Goal: Transaction & Acquisition: Subscribe to service/newsletter

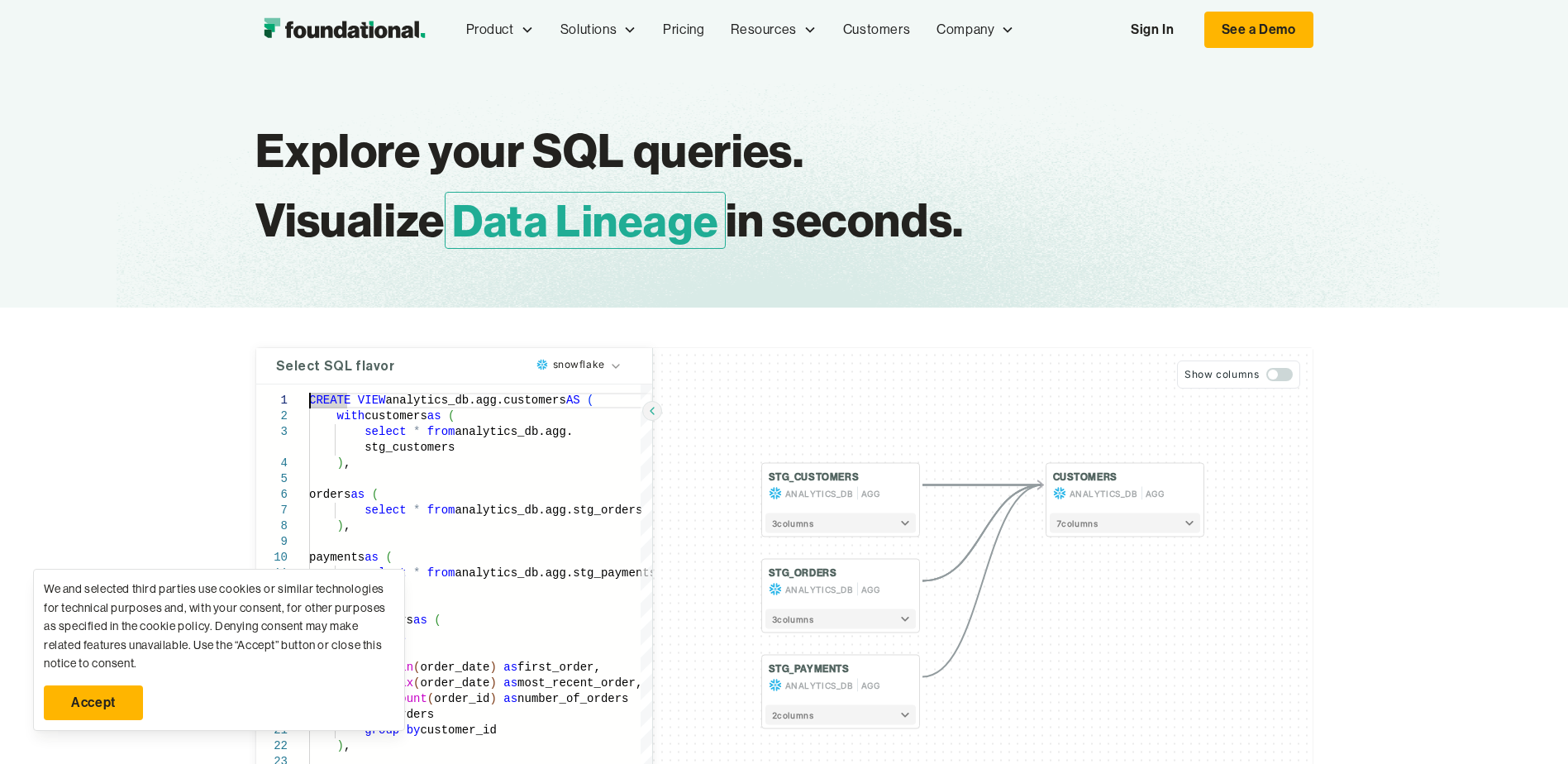
click at [106, 689] on link "Accept" at bounding box center [94, 702] width 100 height 35
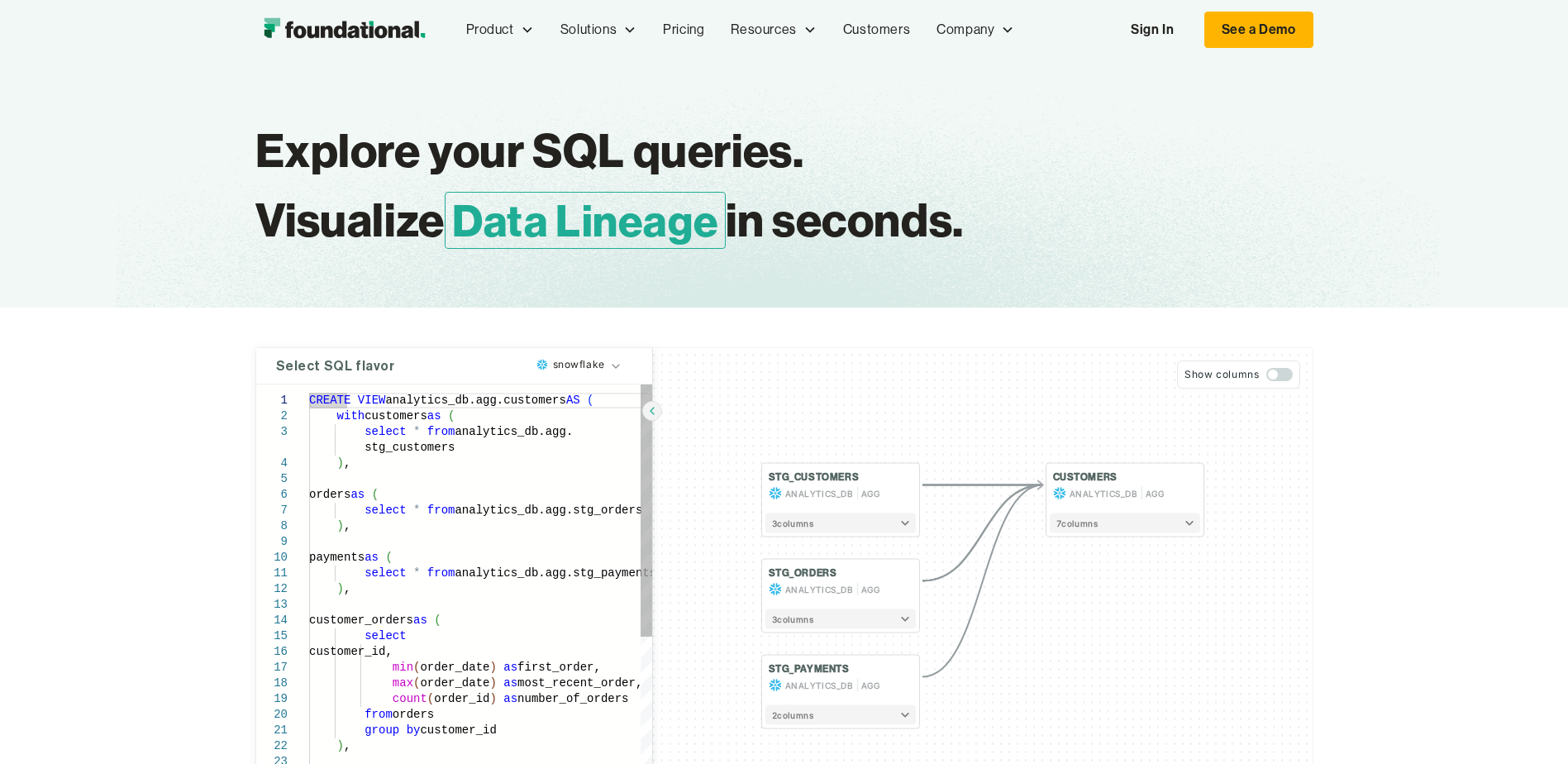
type textarea "**********"
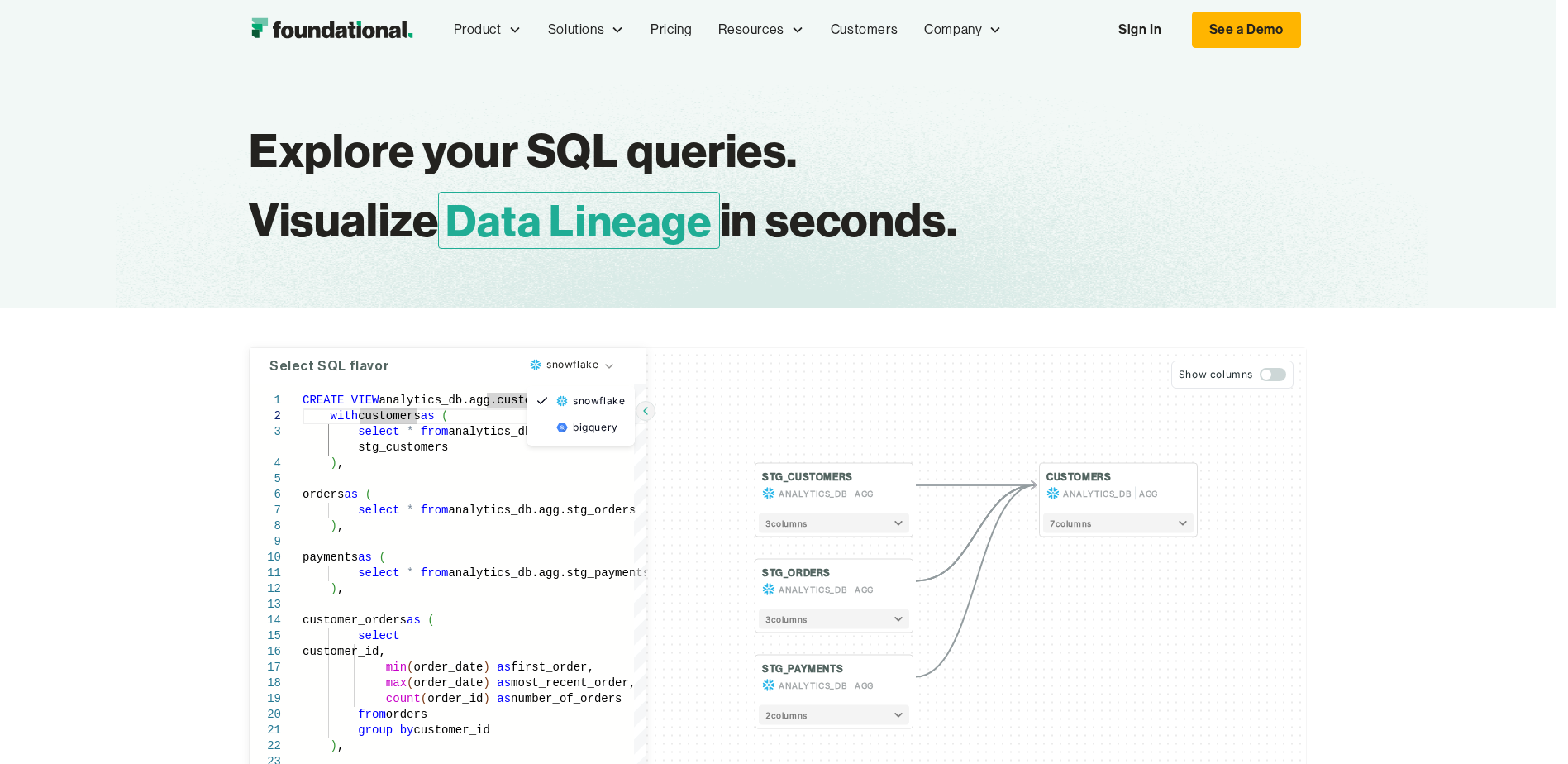
click at [552, 371] on html "Product Product Pull Requests Analyze and validate code changes in every reposi…" at bounding box center [784, 382] width 1568 height 764
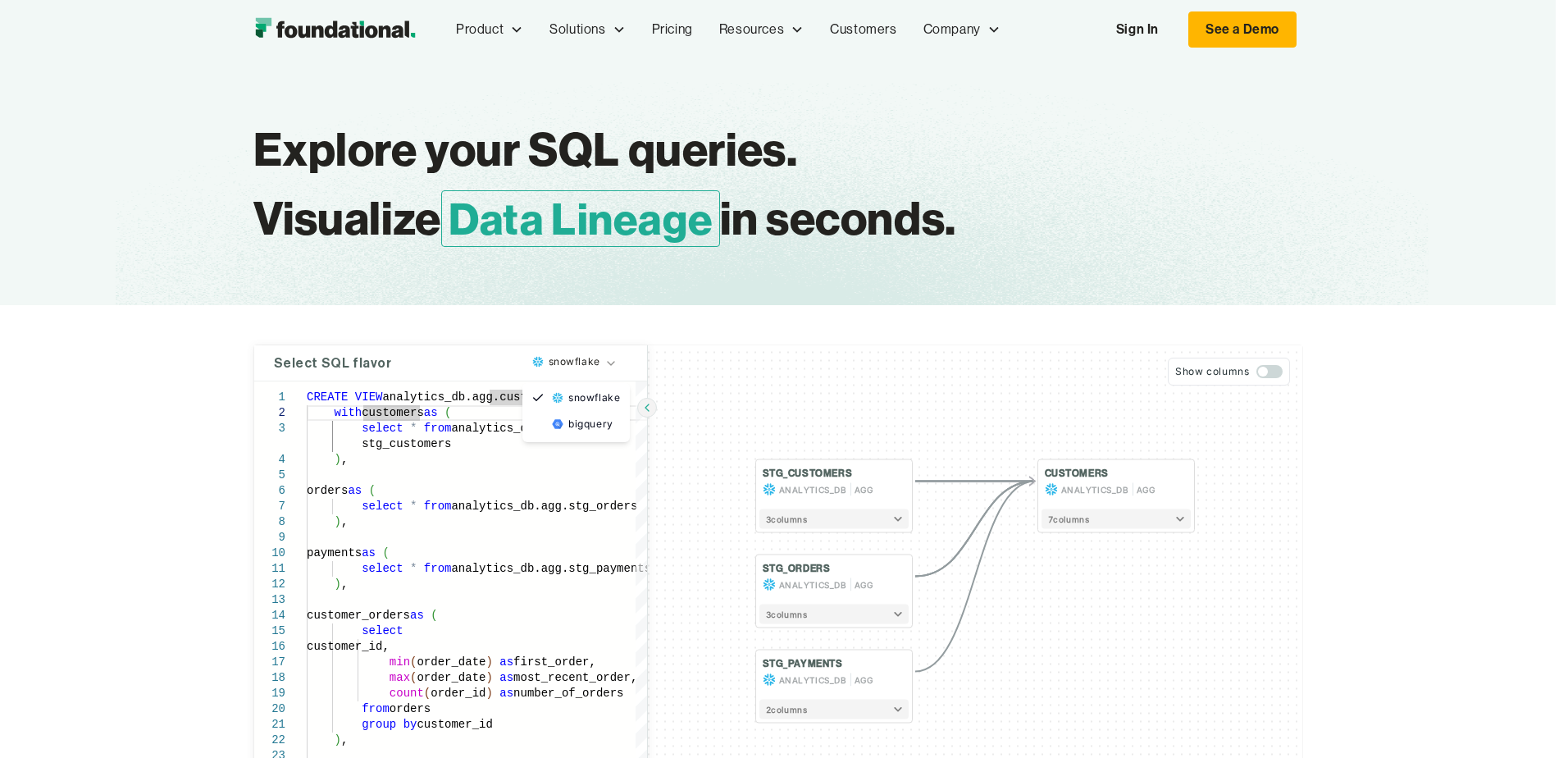
click at [588, 362] on html "Product Product Pull Requests Analyze and validate code changes in every reposi…" at bounding box center [784, 379] width 1568 height 758
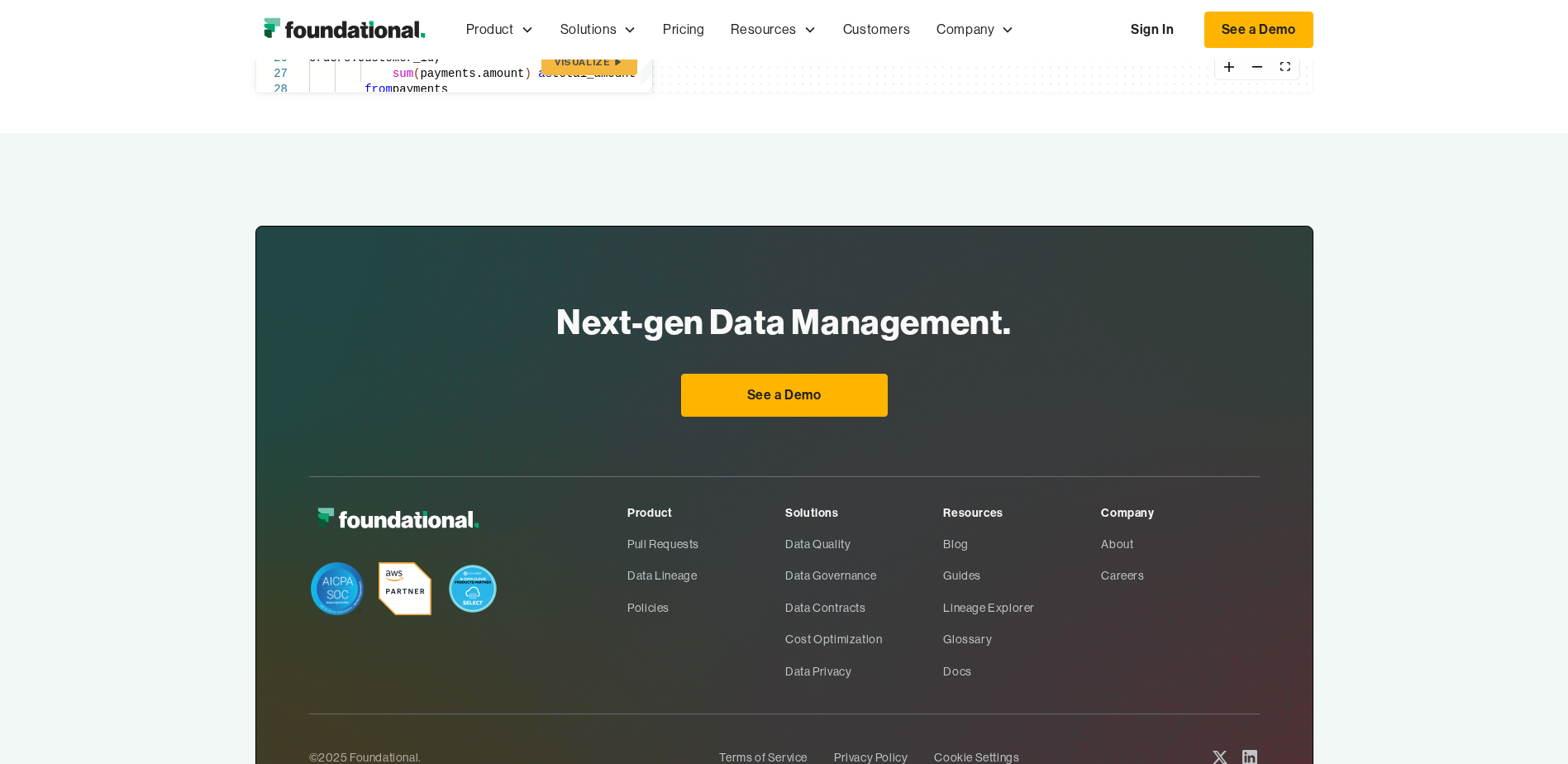
scroll to position [881, 0]
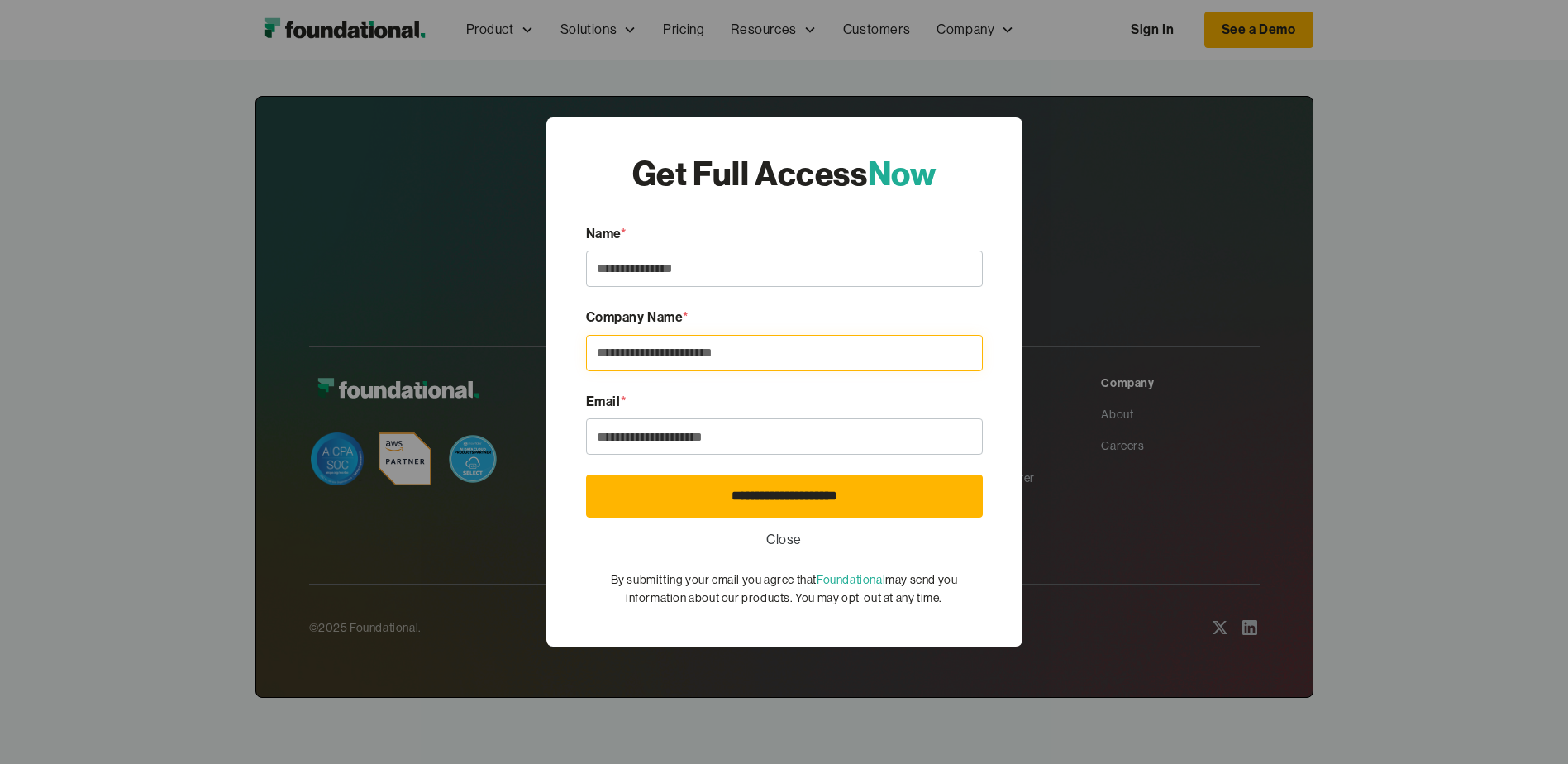
drag, startPoint x: 732, startPoint y: 341, endPoint x: 740, endPoint y: 327, distance: 16.1
click at [740, 327] on div "Company Name *" at bounding box center [785, 338] width 397 height 65
click at [745, 179] on div "Get Full Access Now" at bounding box center [785, 173] width 305 height 46
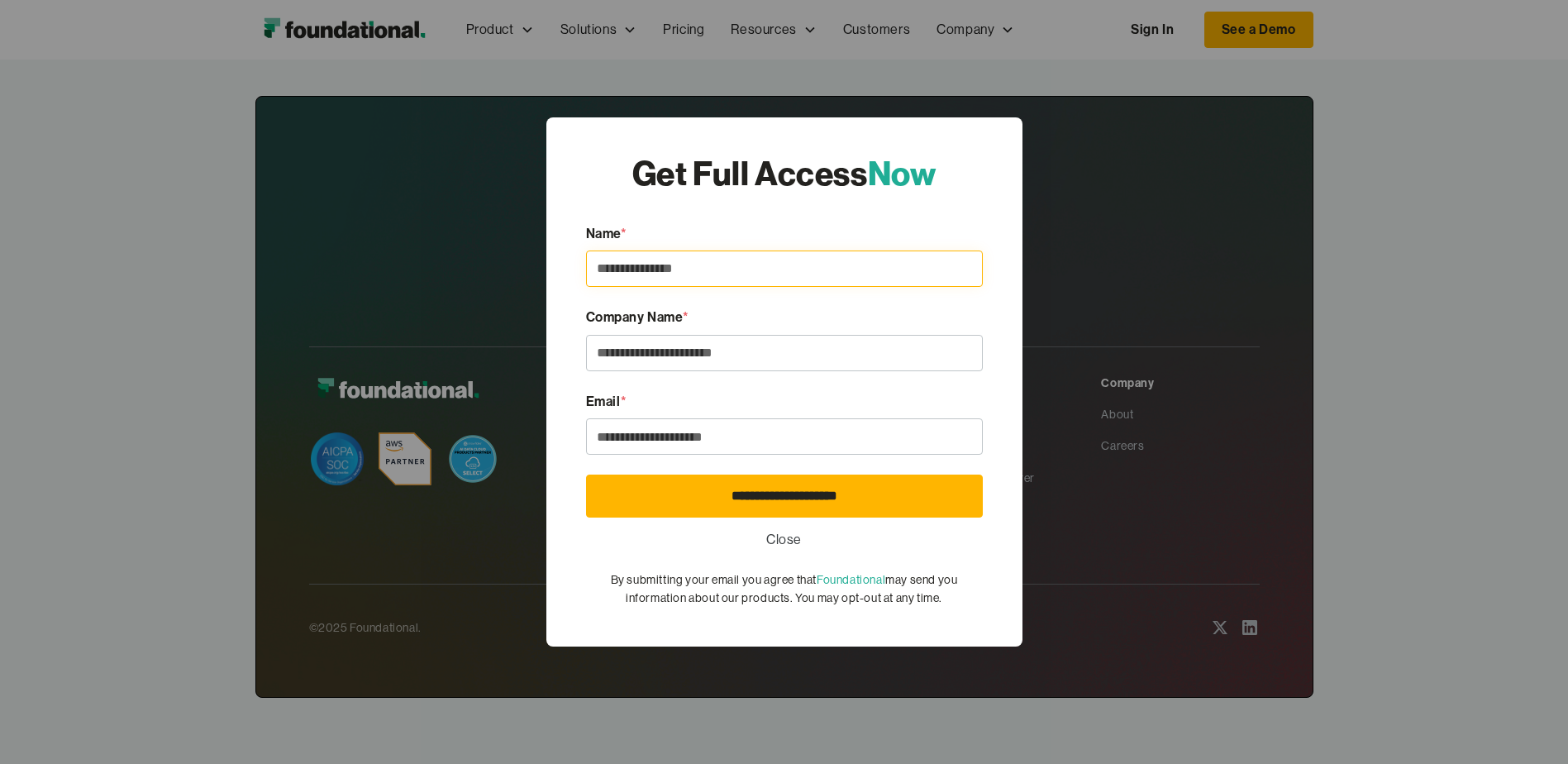
click at [712, 257] on input "Email Form [Query Analysis]" at bounding box center [785, 268] width 397 height 37
type input "**********"
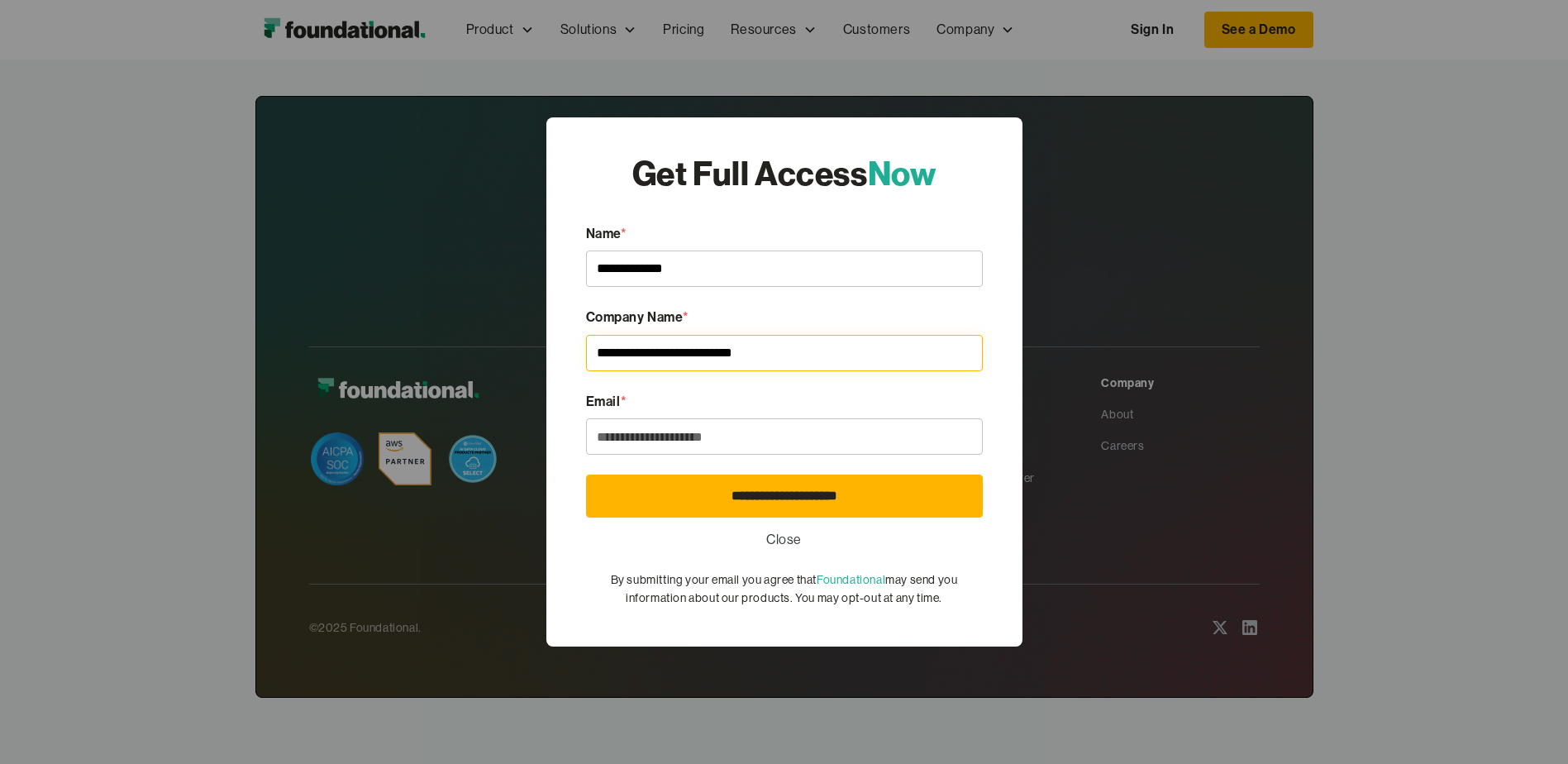
type input "**********"
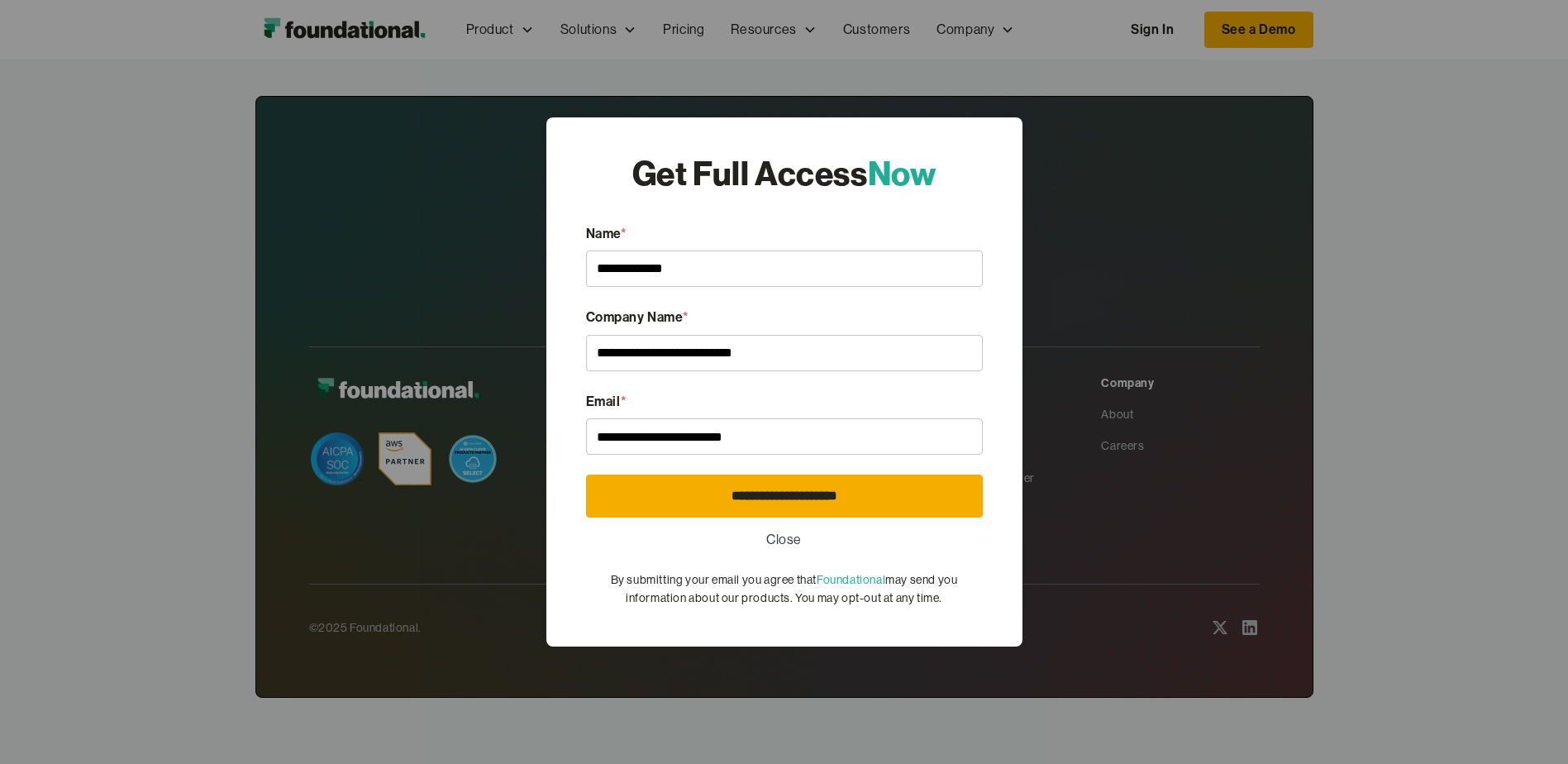
click at [794, 490] on input "**********" at bounding box center [785, 496] width 397 height 43
type input "**********"
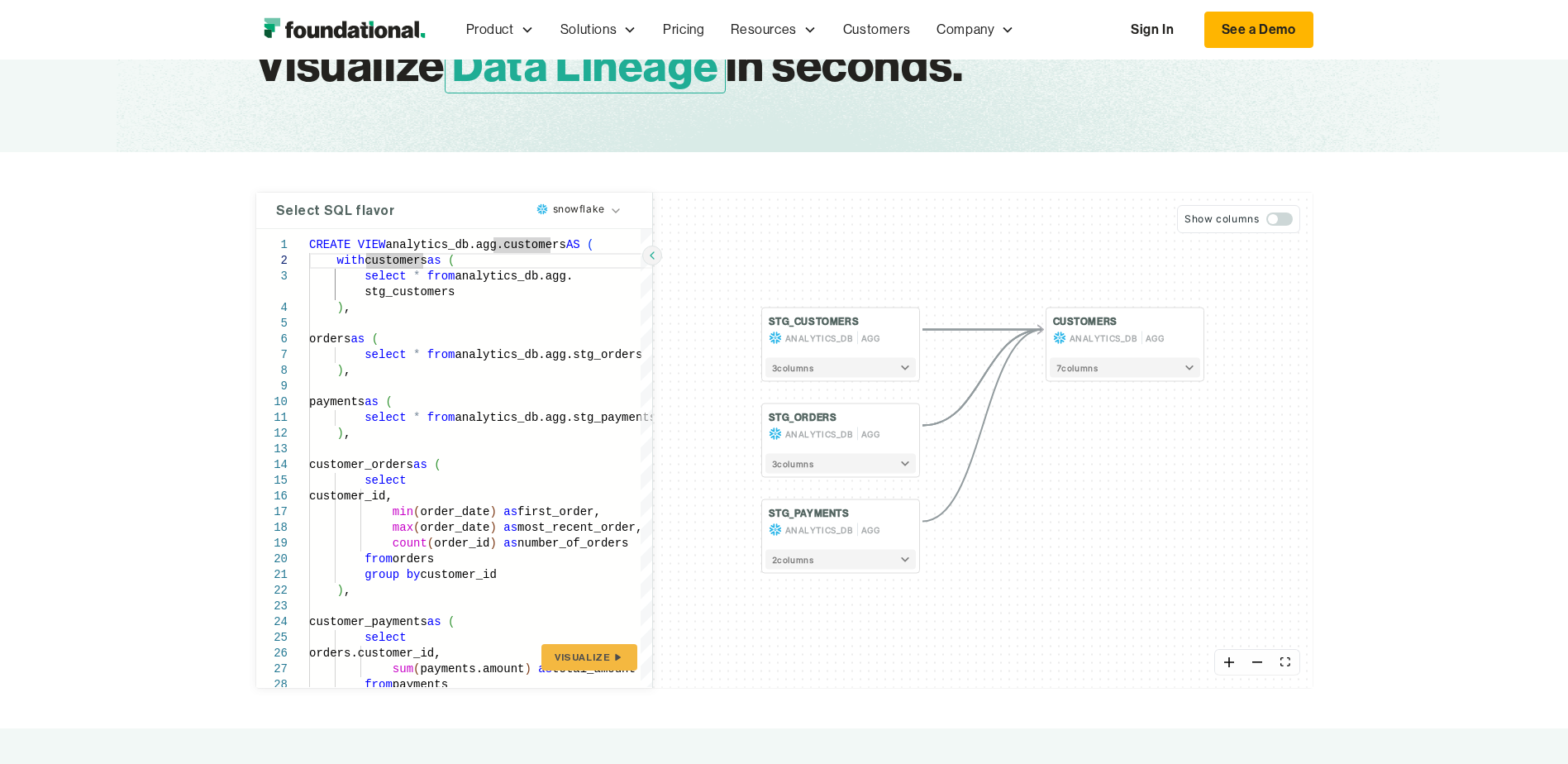
scroll to position [165, 0]
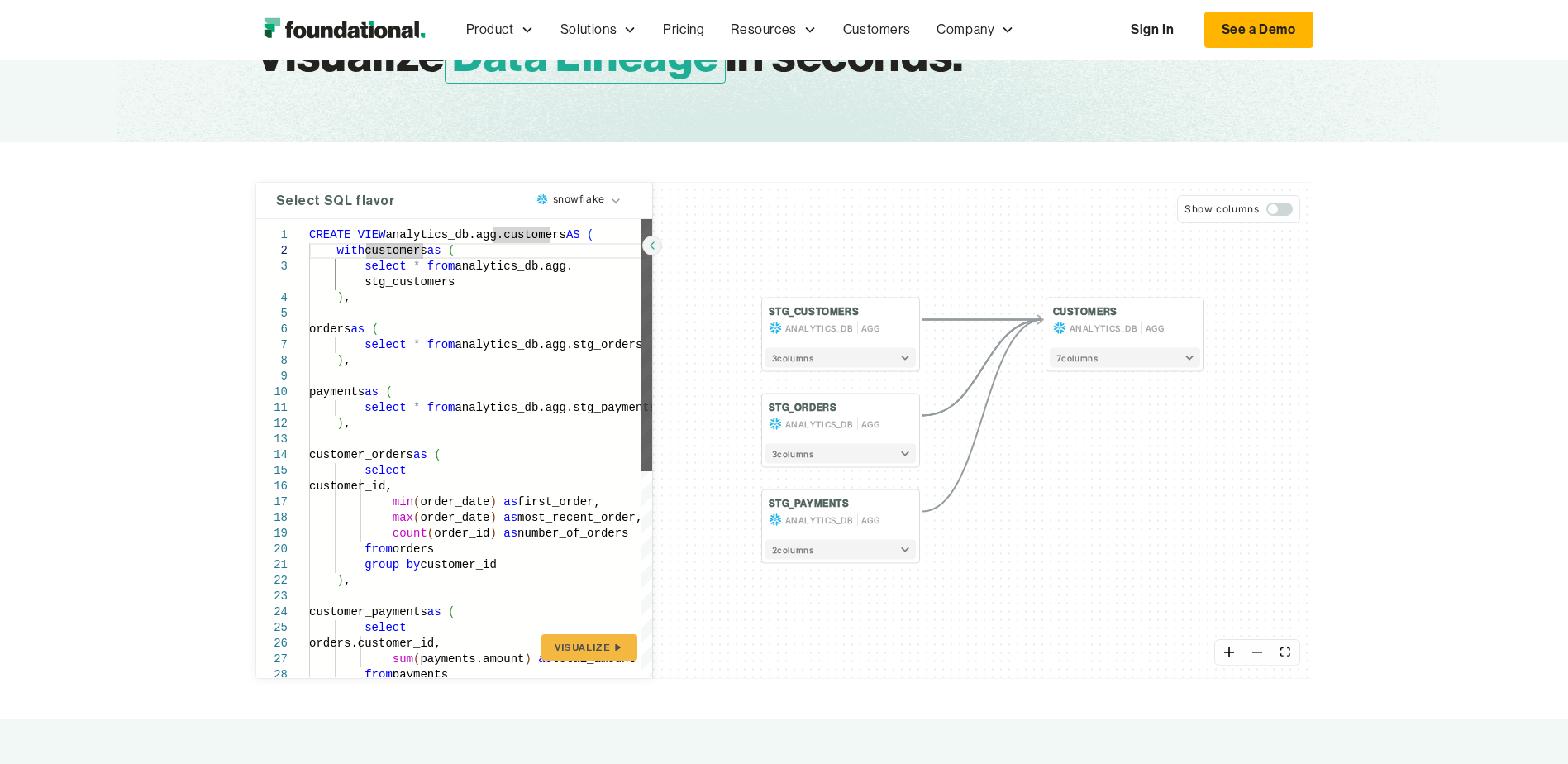
click at [652, 320] on div at bounding box center [647, 345] width 11 height 252
click at [641, 251] on div at bounding box center [647, 345] width 11 height 252
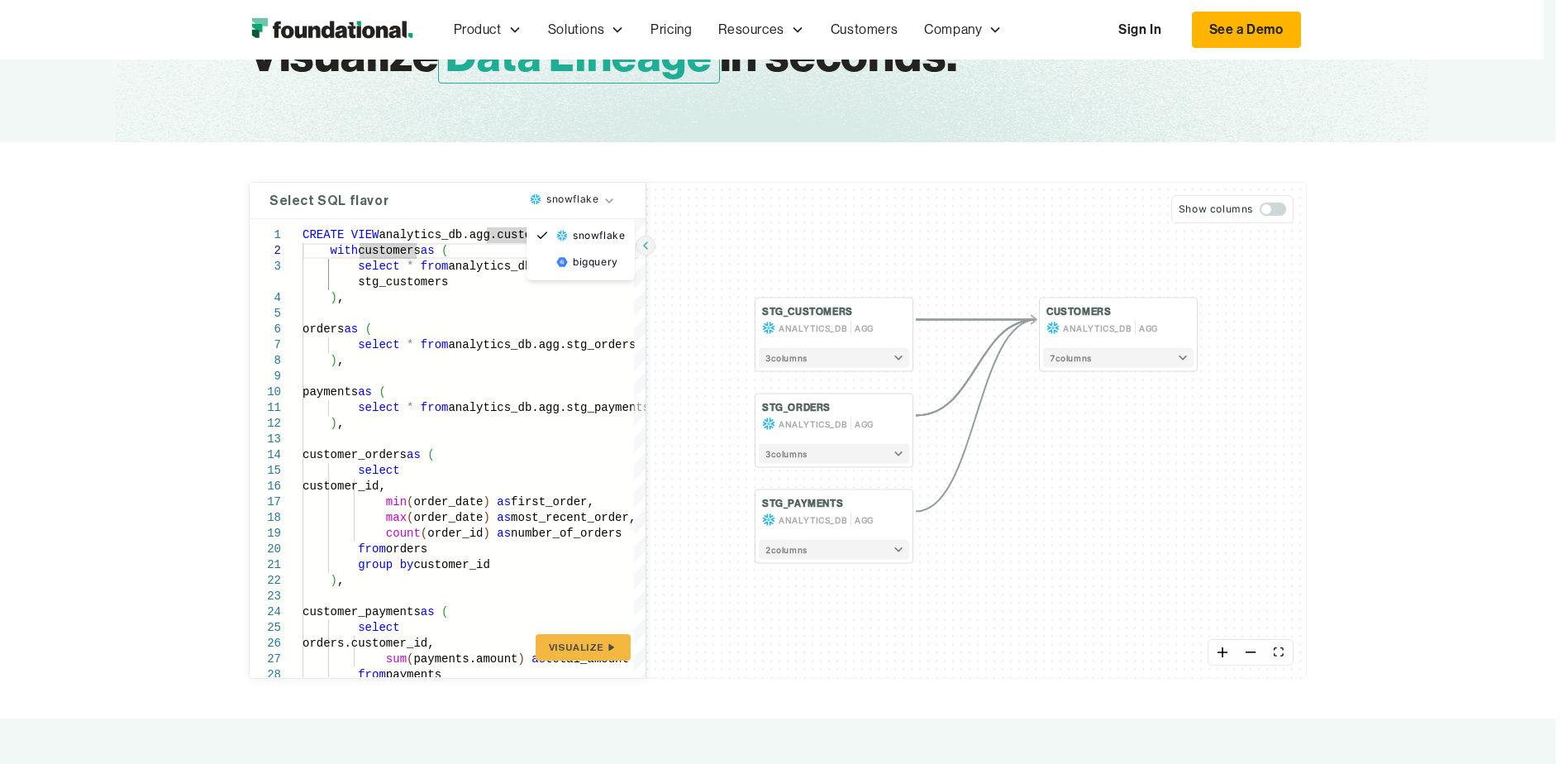
click at [613, 202] on html "Product Product Pull Requests Analyze and validate code changes in every reposi…" at bounding box center [784, 216] width 1568 height 764
click at [607, 194] on html "Product Product Pull Requests Analyze and validate code changes in every reposi…" at bounding box center [784, 216] width 1568 height 764
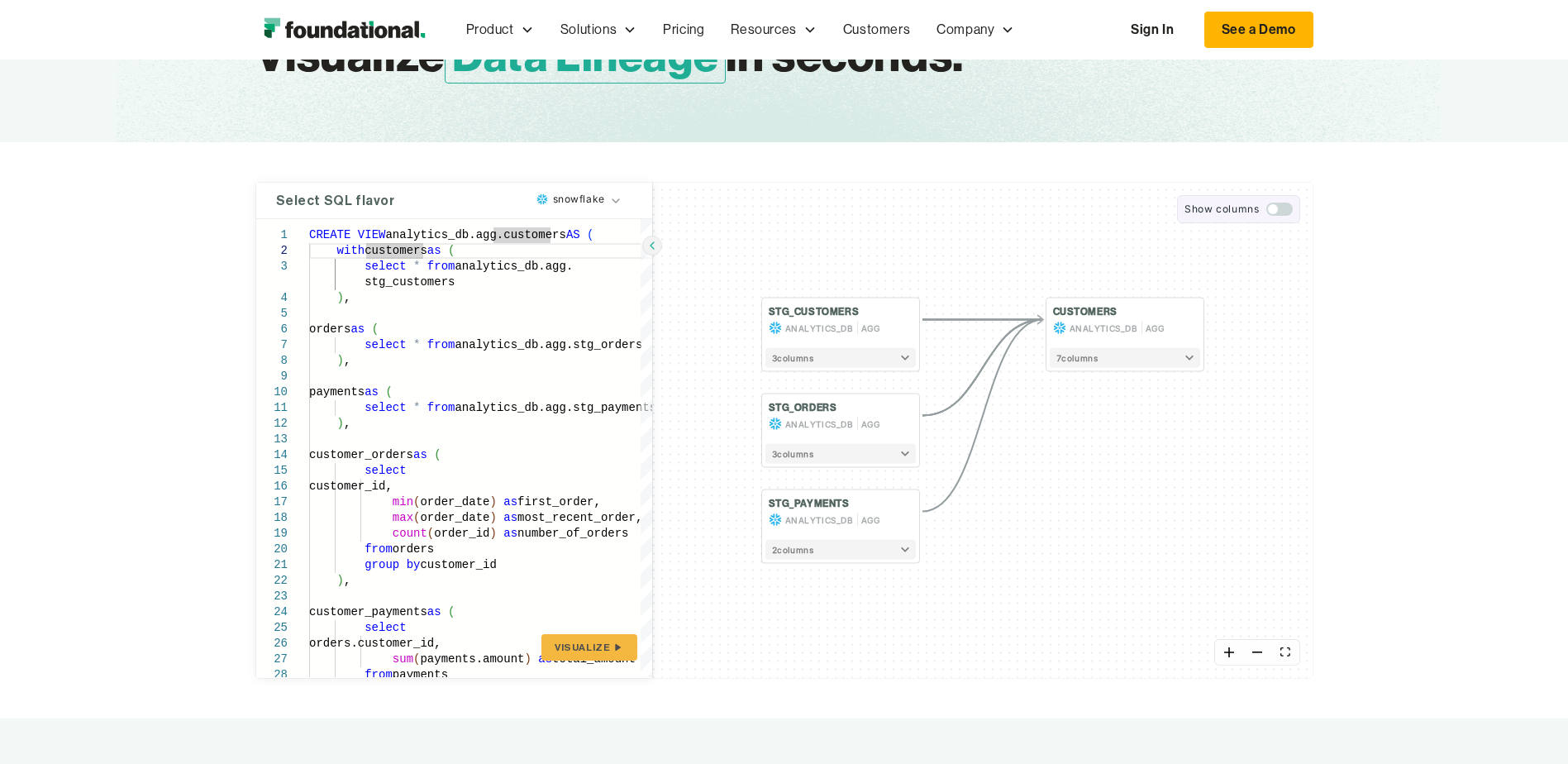
click at [1291, 216] on button "Show columns" at bounding box center [1238, 210] width 122 height 28
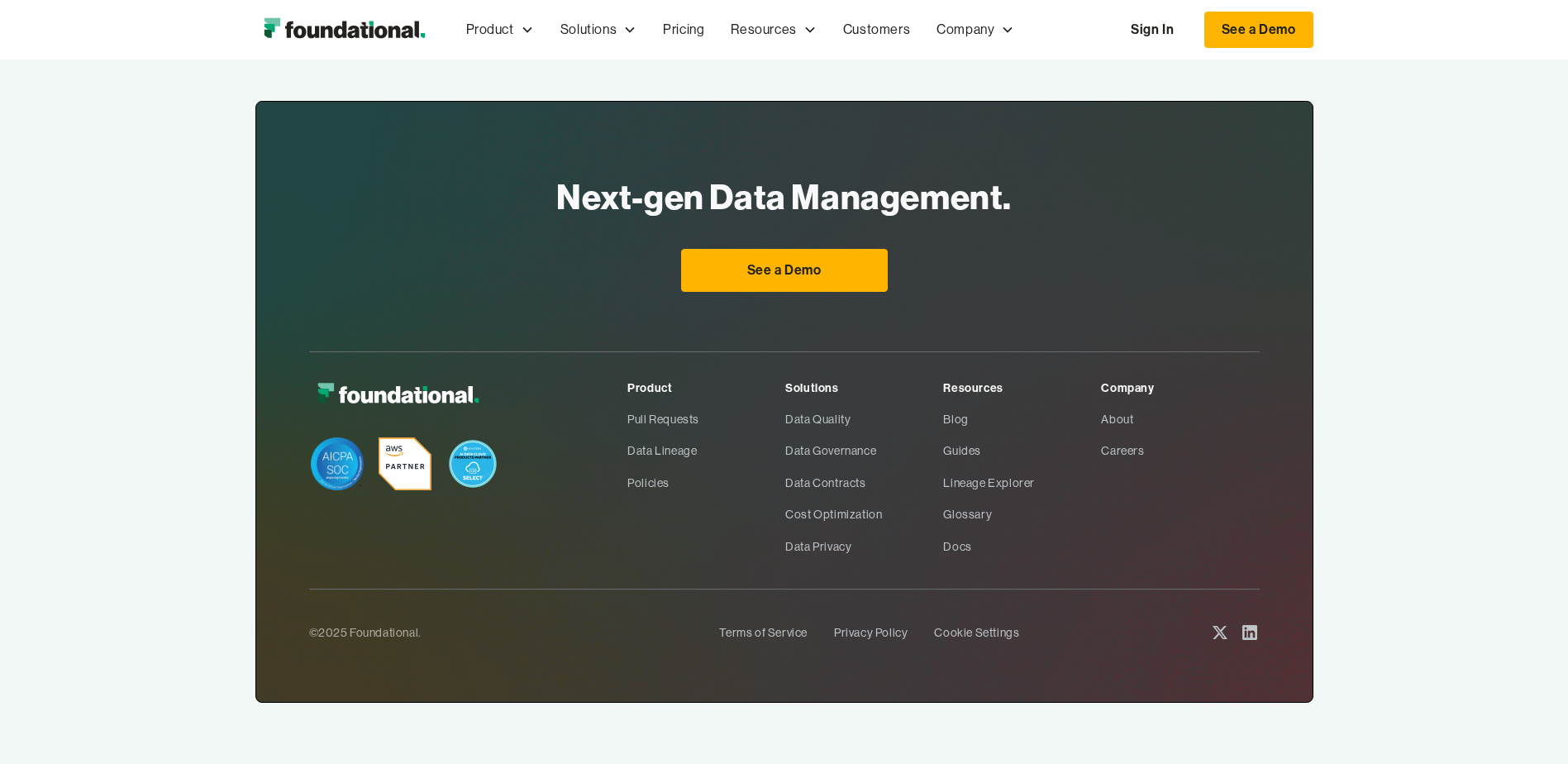
scroll to position [881, 0]
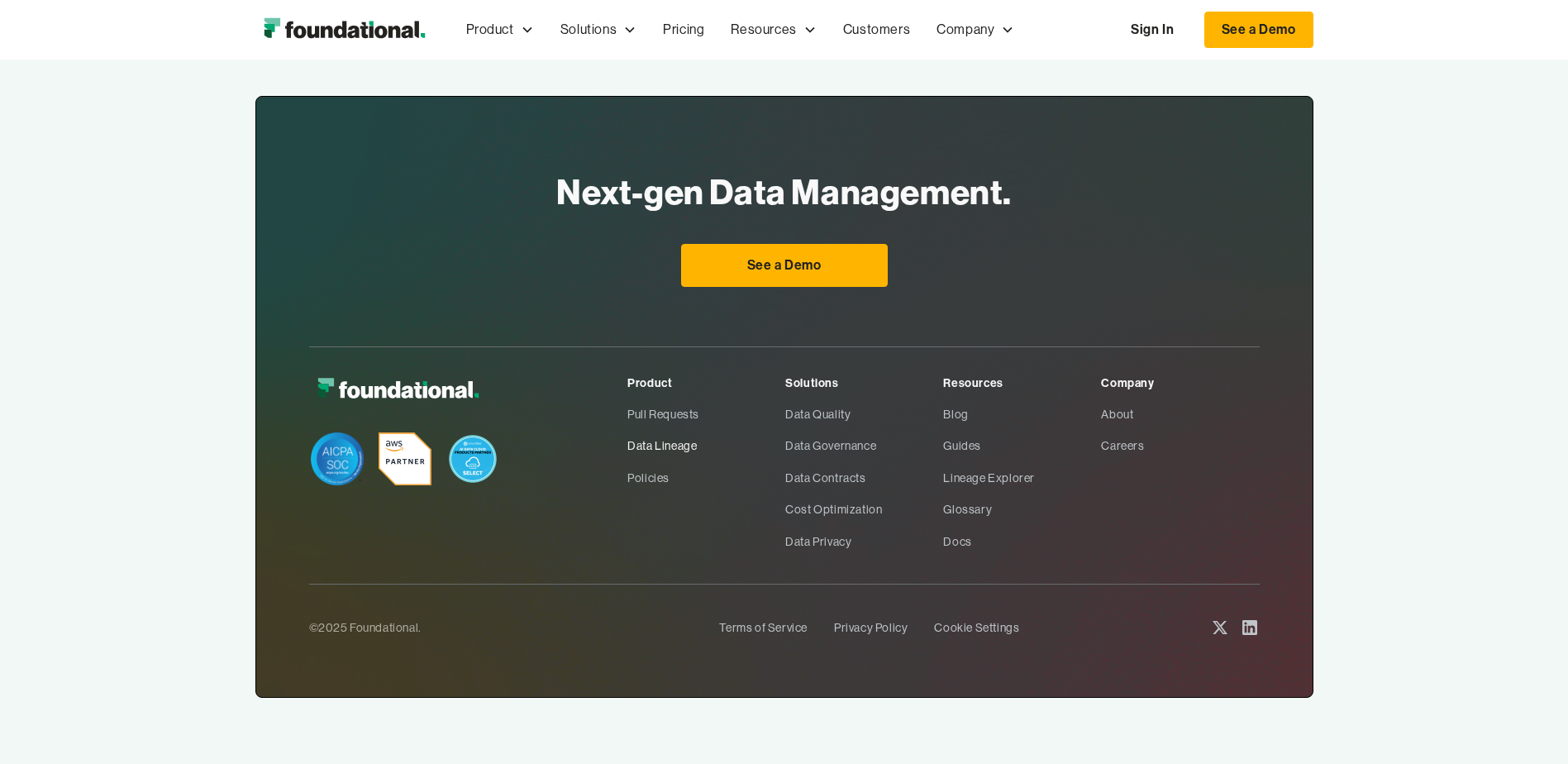
click at [683, 441] on link "Data Lineage" at bounding box center [706, 444] width 158 height 31
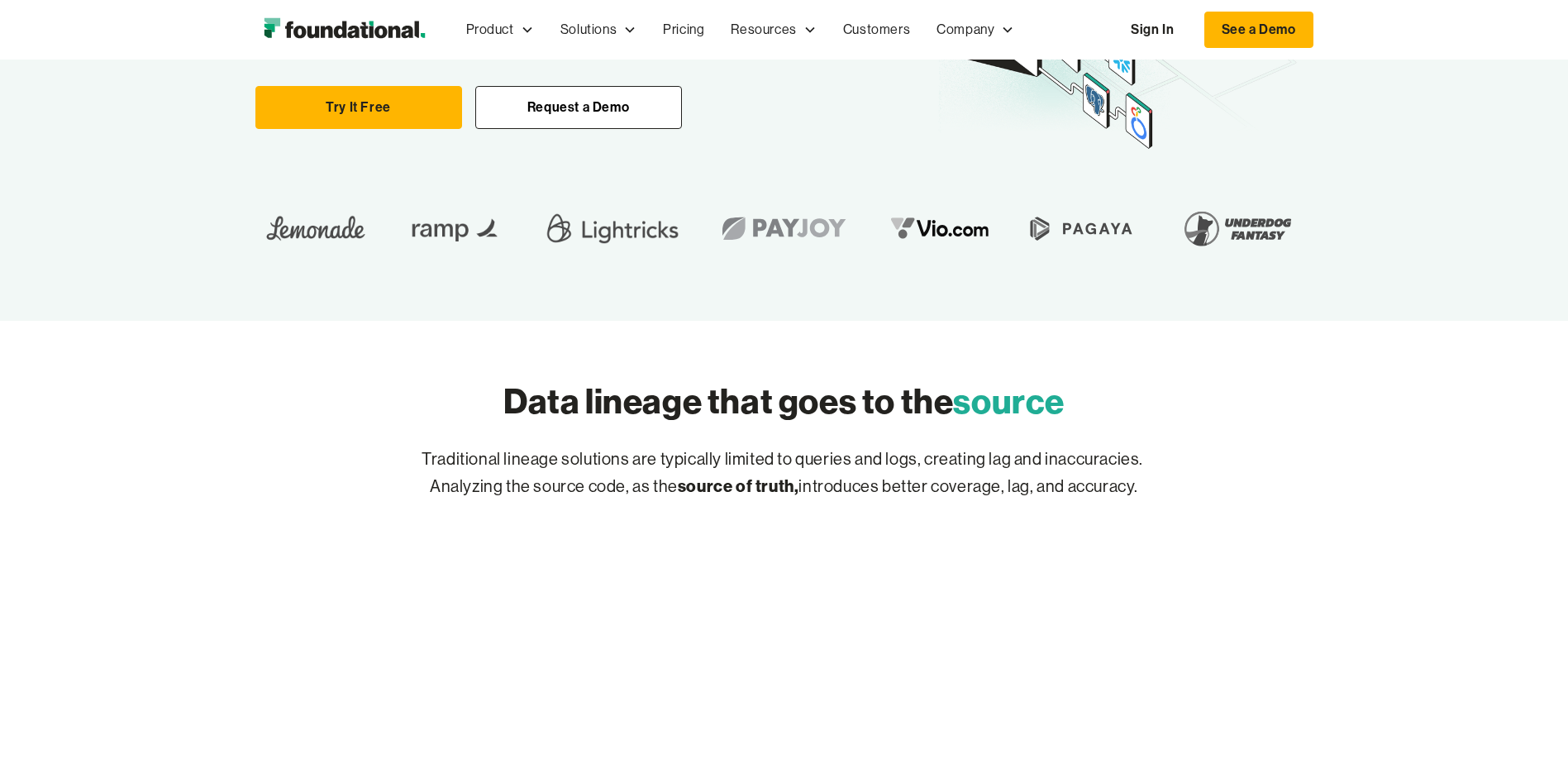
scroll to position [331, 0]
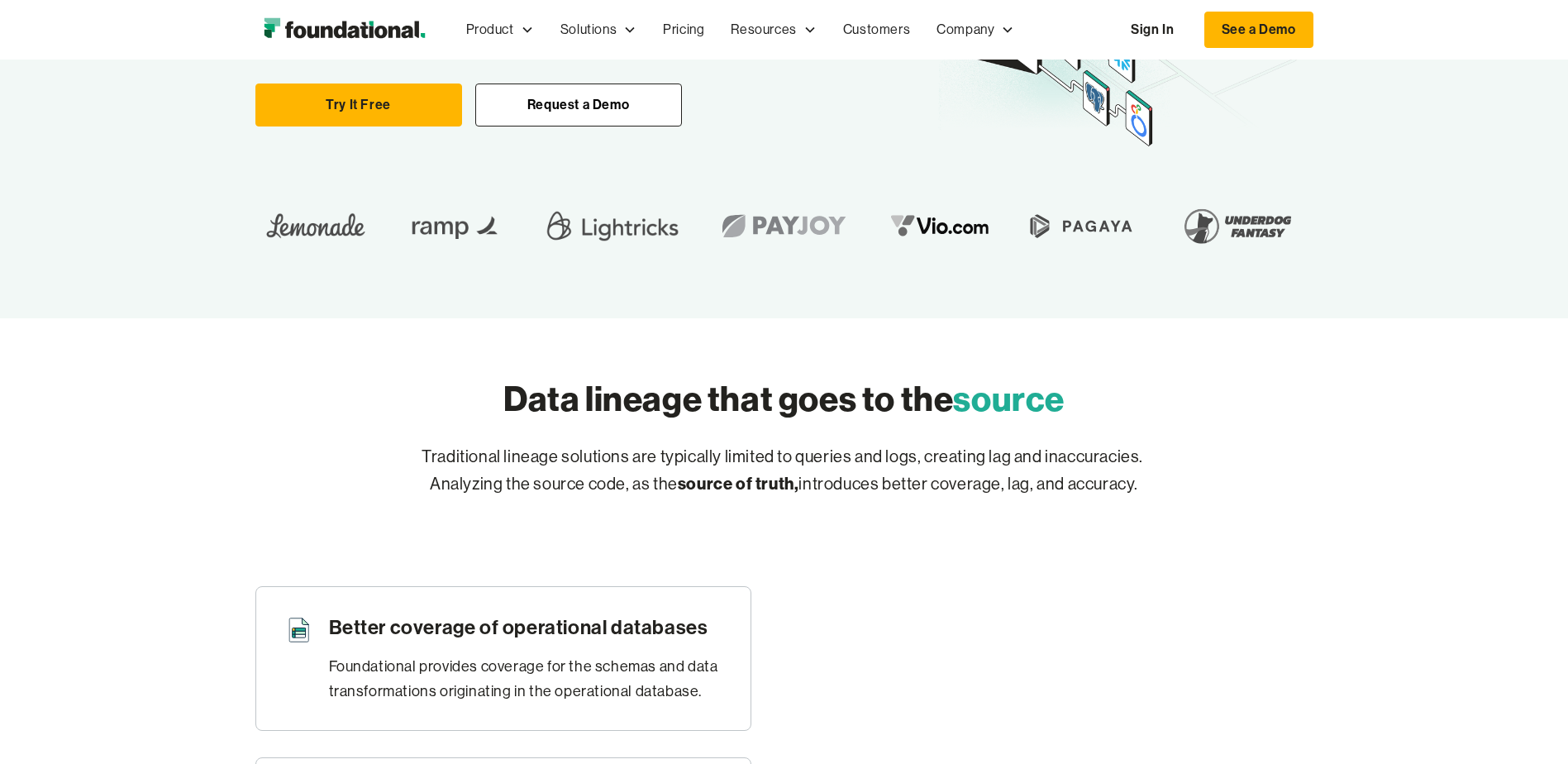
drag, startPoint x: 1563, startPoint y: 200, endPoint x: 1557, endPoint y: 191, distance: 10.8
click at [1560, 222] on div "Automated data lineage upstream to downstream Easily change dbt Without breakin…" at bounding box center [784, 23] width 1568 height 589
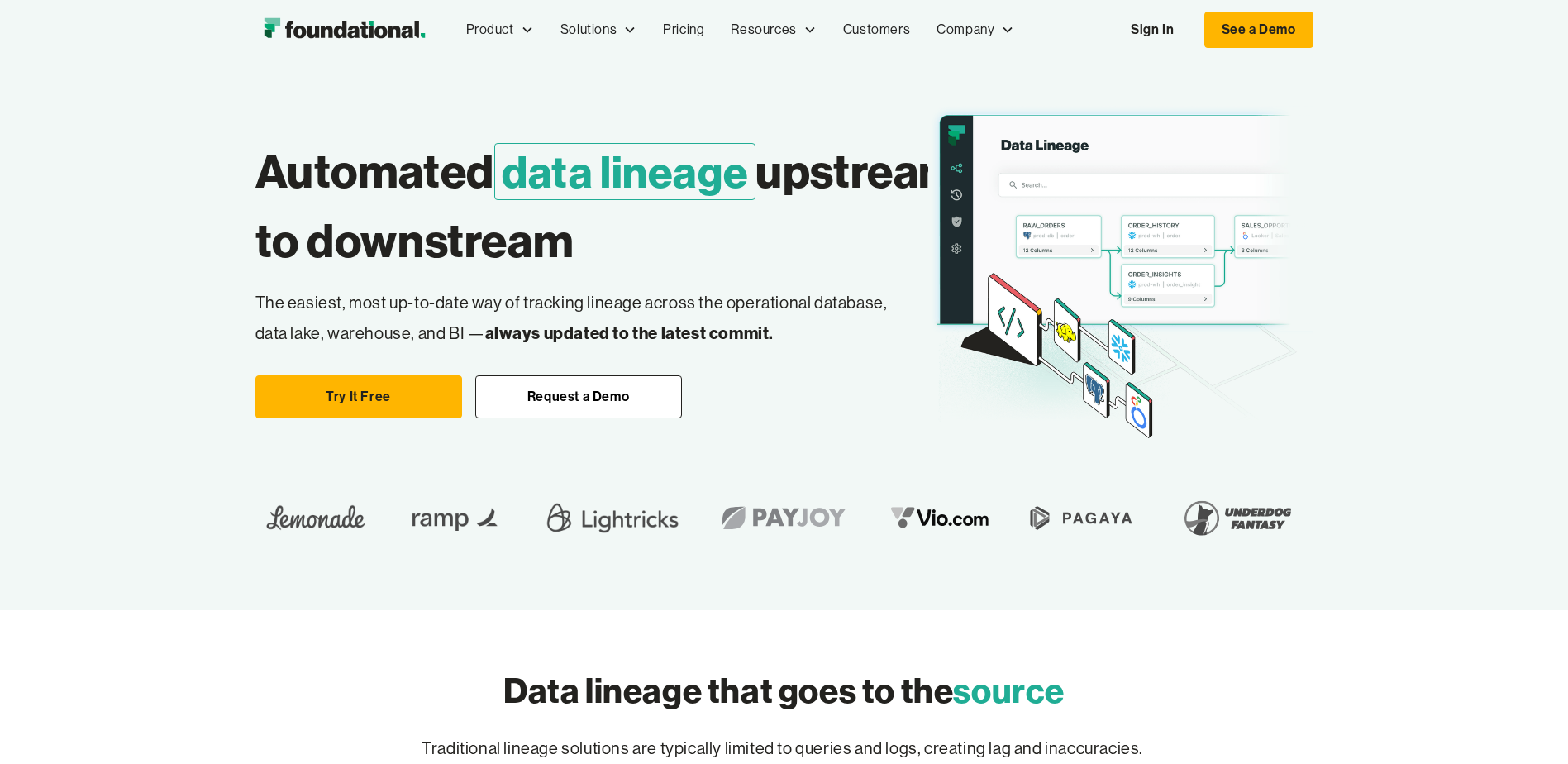
scroll to position [0, 0]
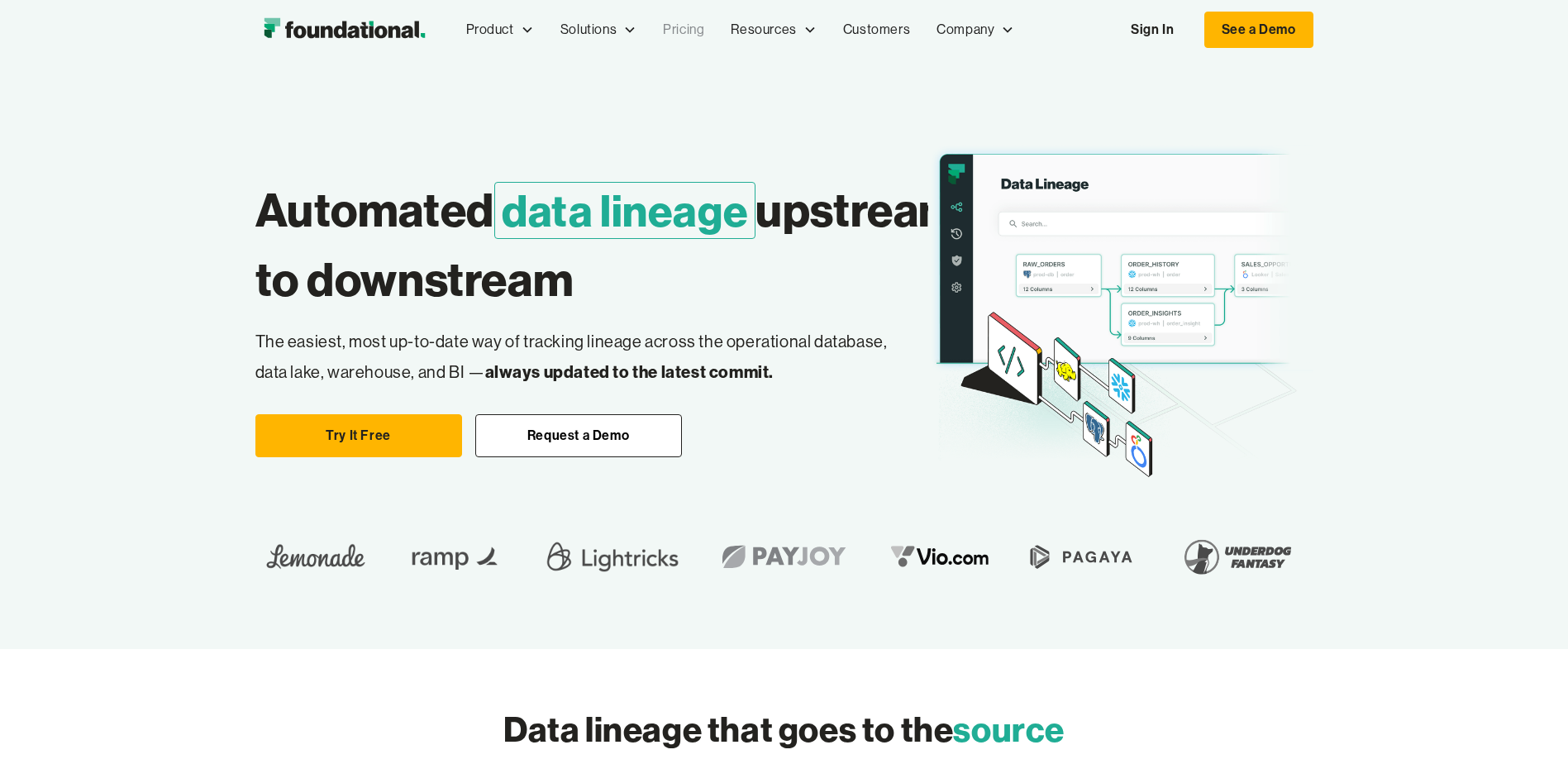
click at [705, 39] on link "Pricing" at bounding box center [683, 30] width 68 height 55
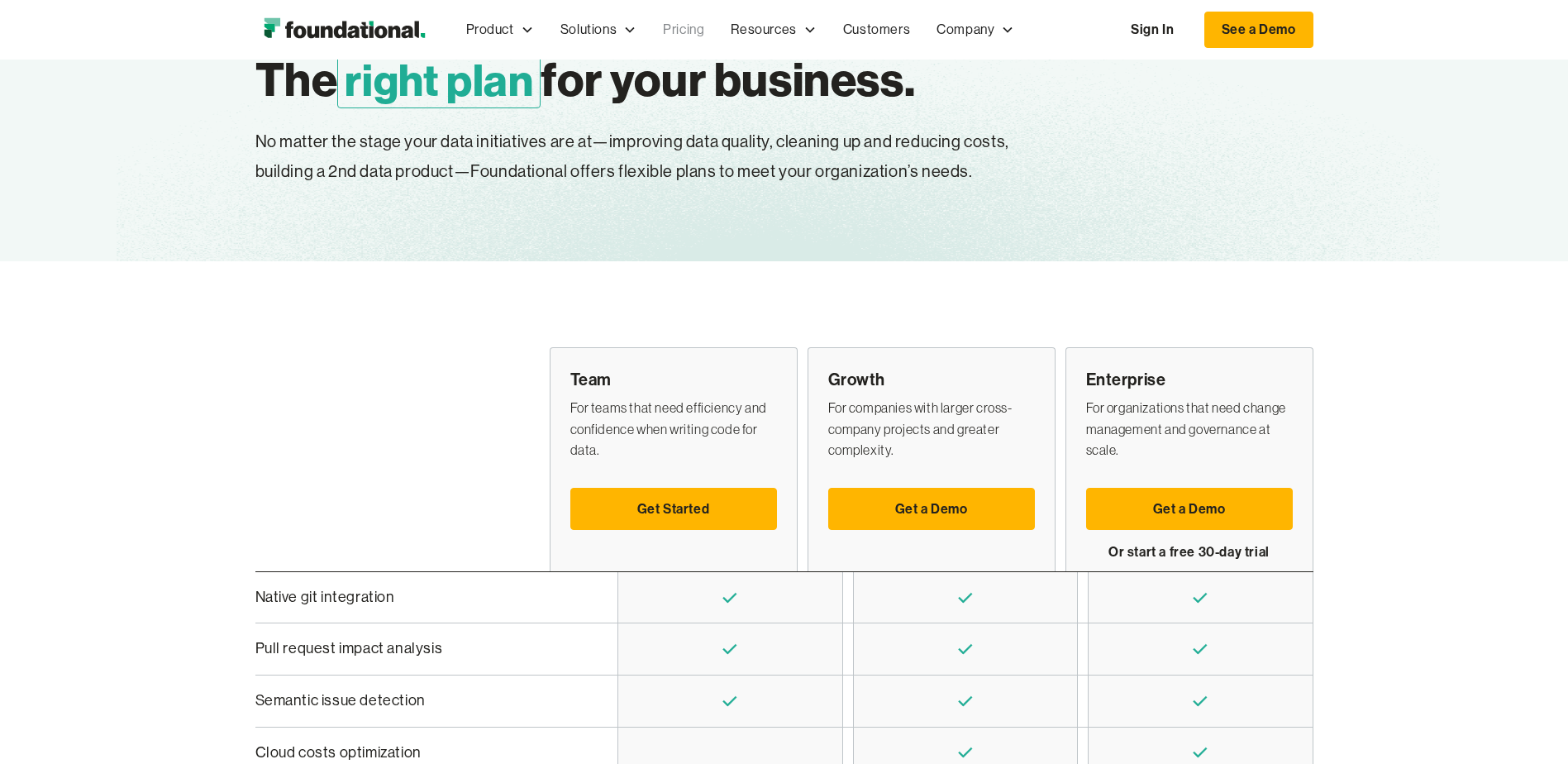
scroll to position [165, 0]
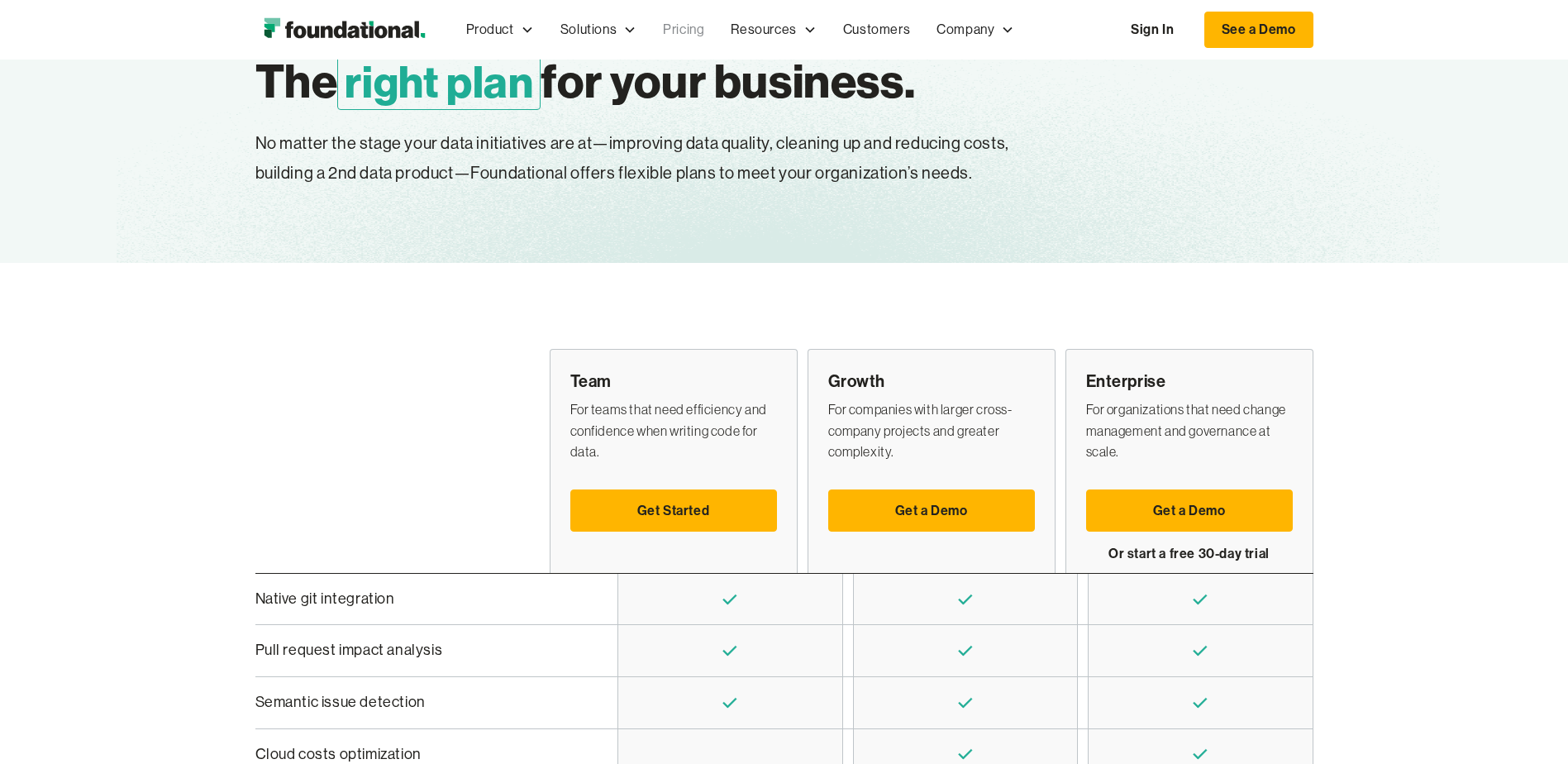
drag, startPoint x: 1402, startPoint y: 284, endPoint x: 1402, endPoint y: 297, distance: 13.0
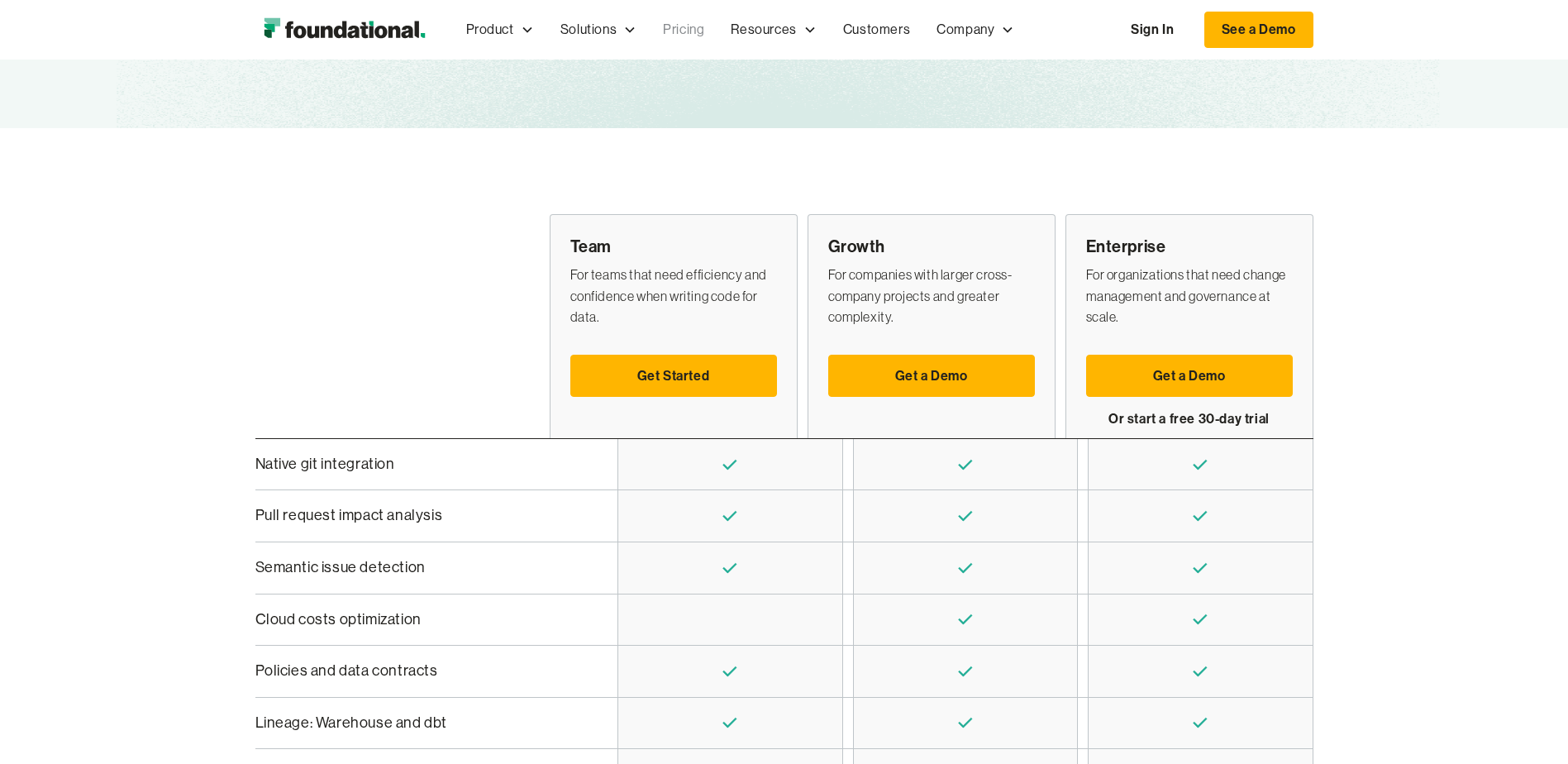
scroll to position [130, 0]
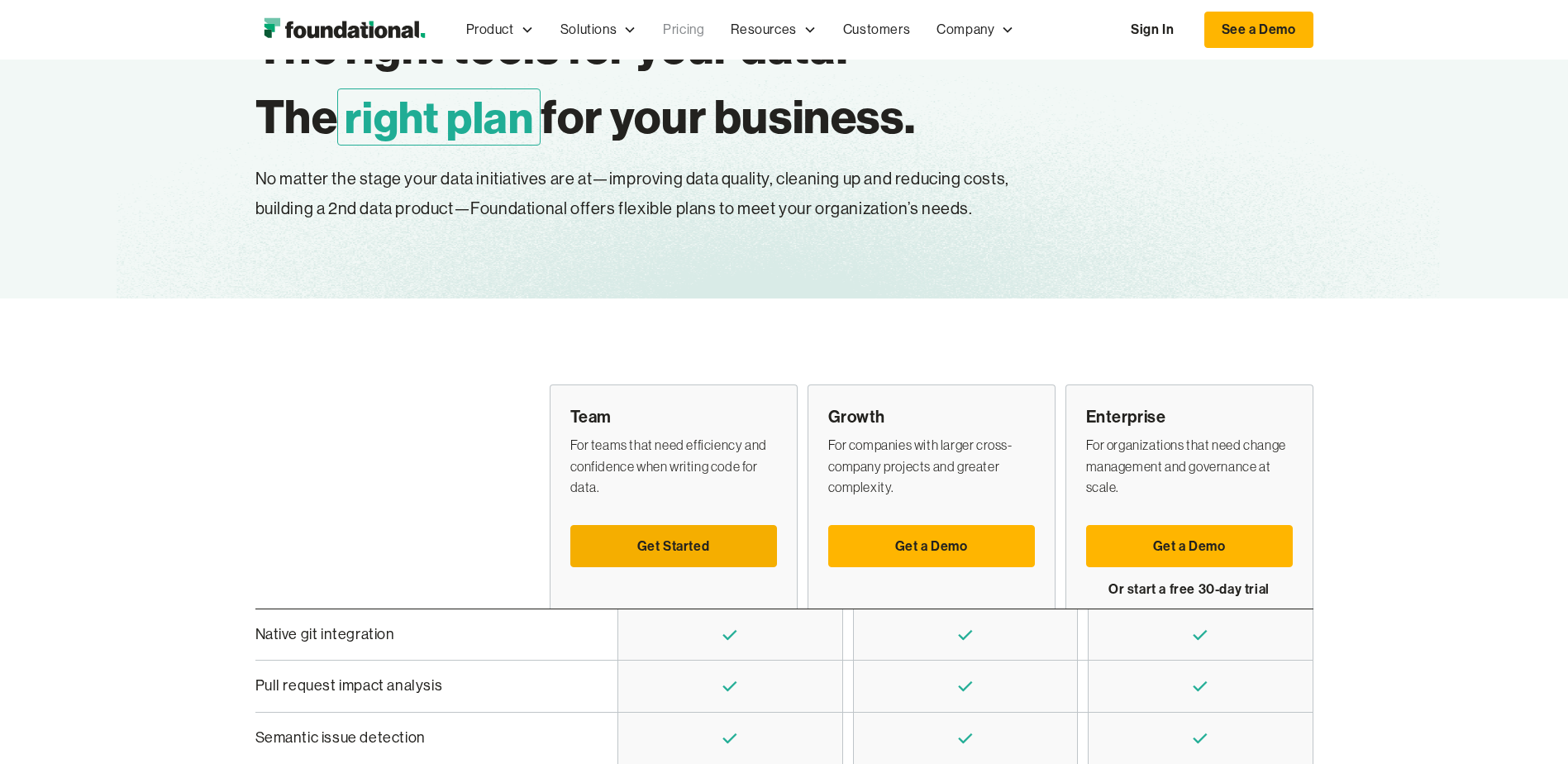
click at [720, 552] on link "Get Started" at bounding box center [674, 546] width 207 height 43
click at [936, 546] on link "Get a Demo" at bounding box center [932, 546] width 207 height 43
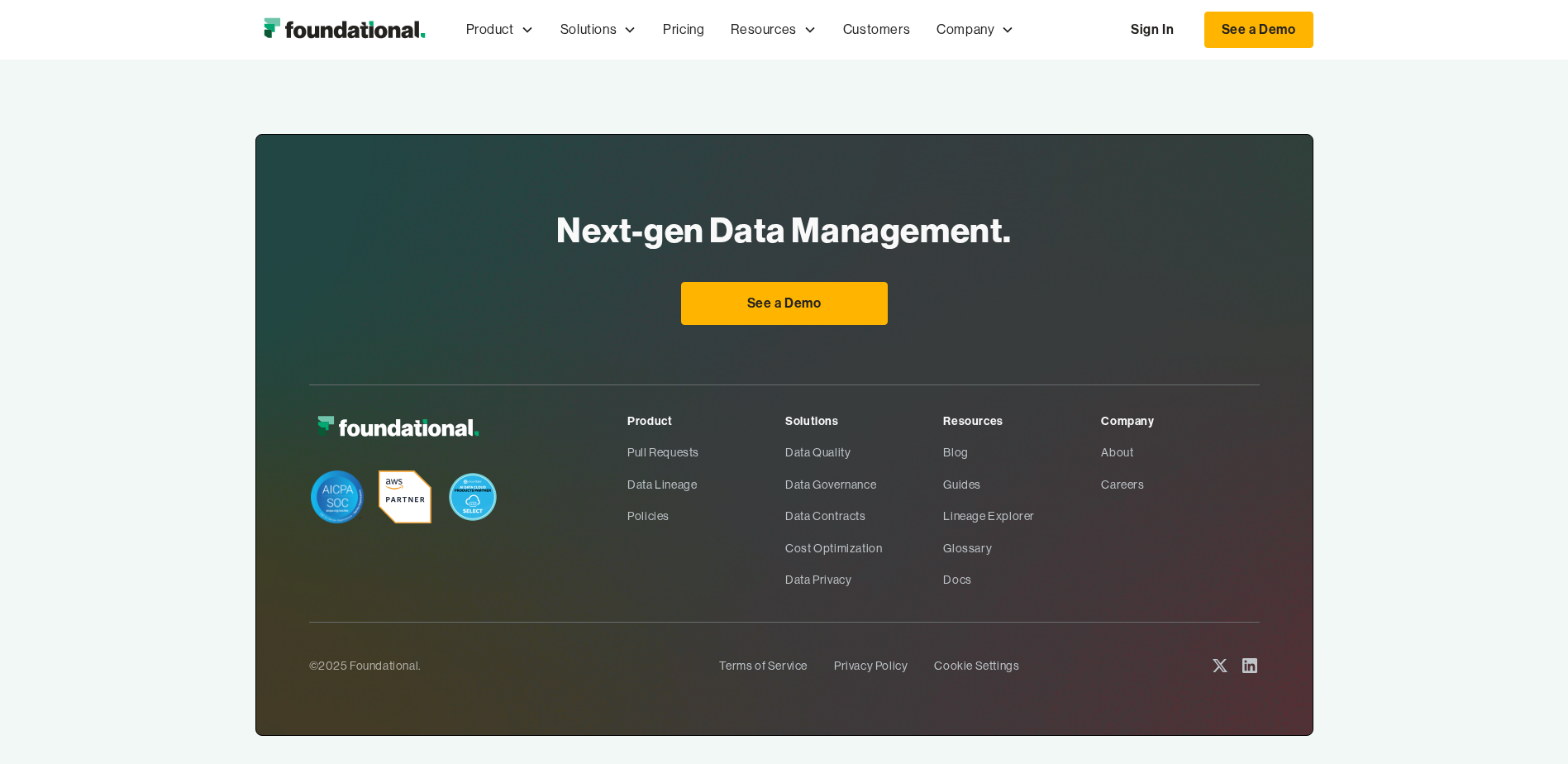
scroll to position [882, 0]
